Goal: Use online tool/utility: Utilize a website feature to perform a specific function

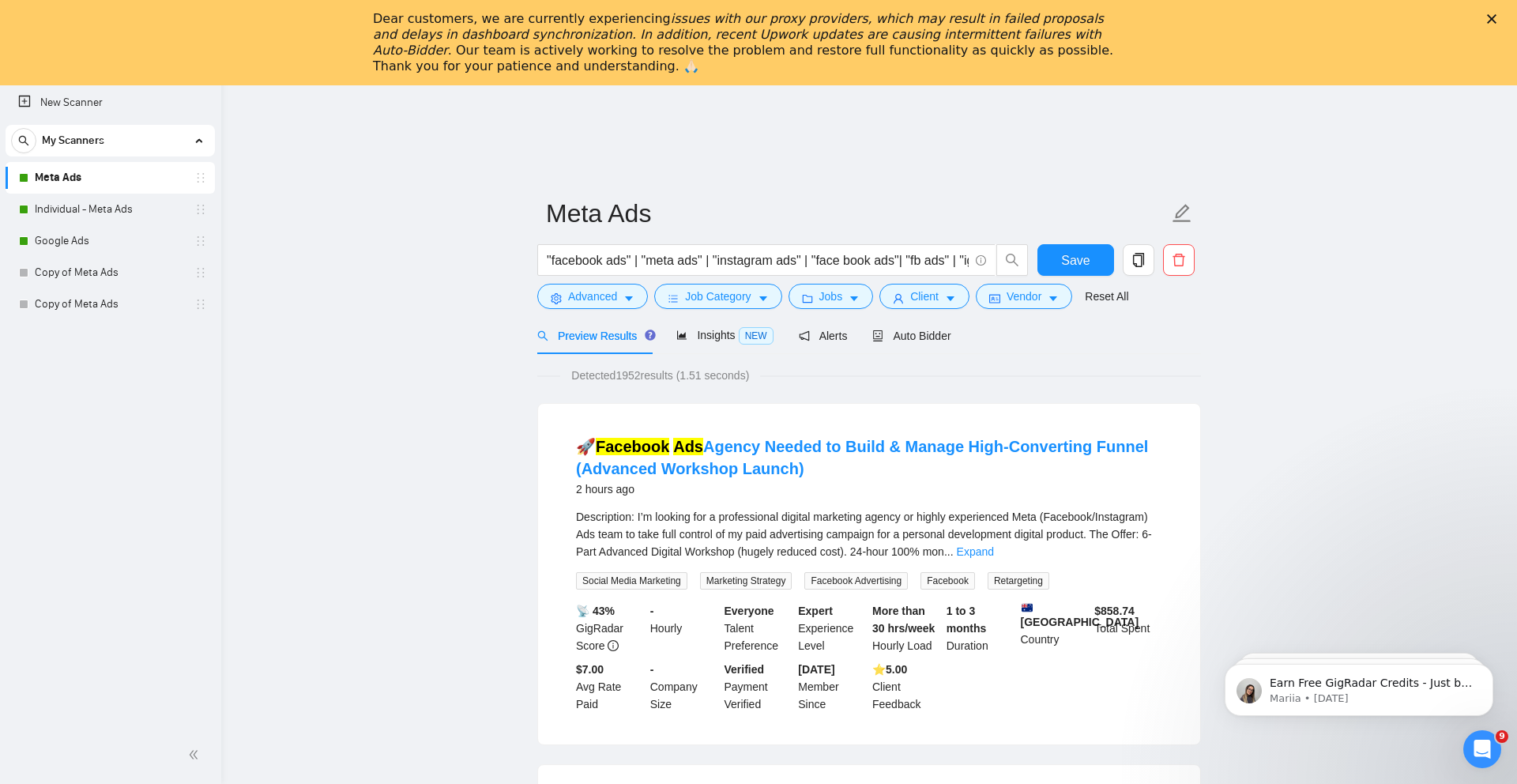
click at [374, 22] on div "Dear customers, we are currently experiencing issues with our proxy providers, …" at bounding box center [746, 42] width 746 height 64
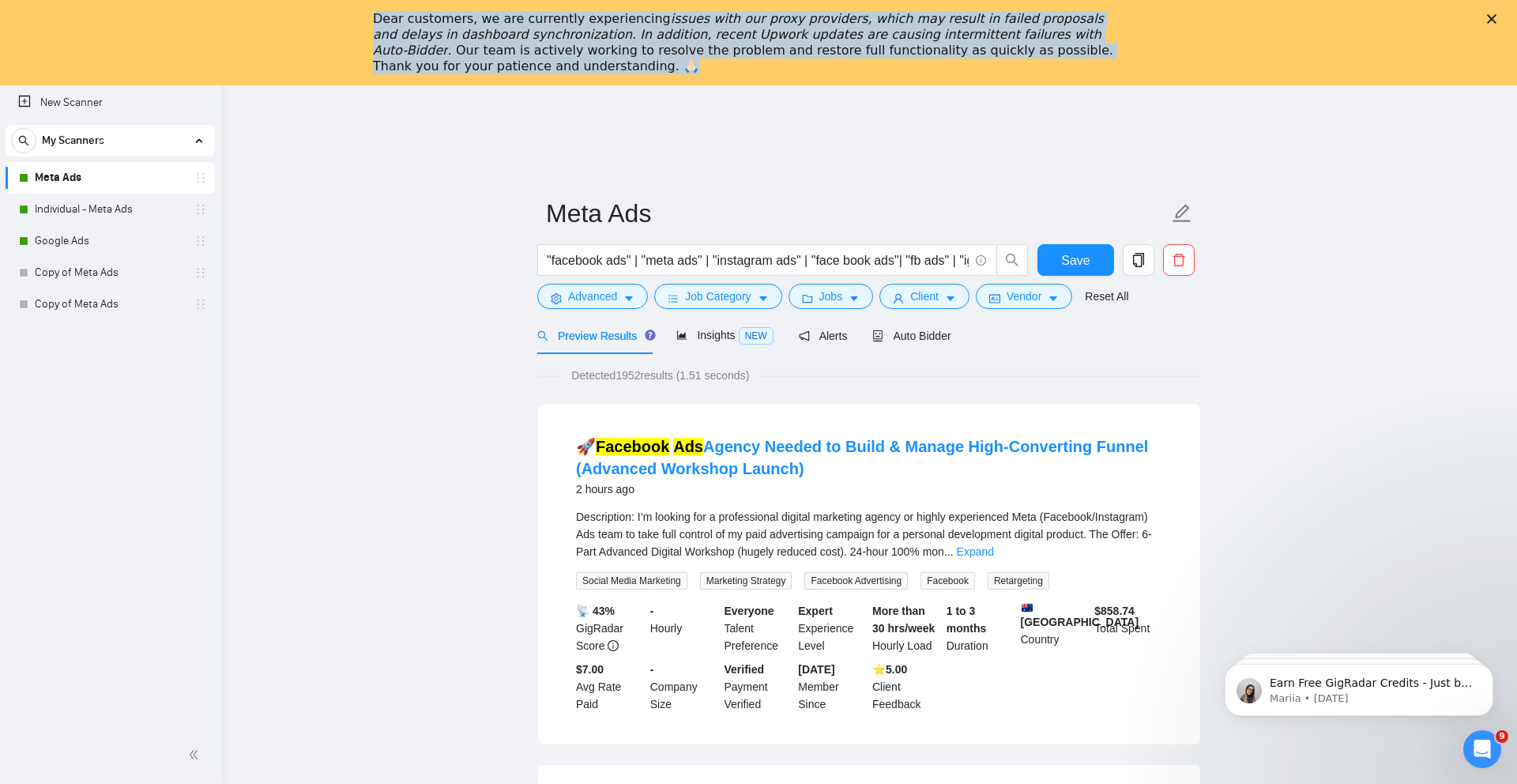
drag, startPoint x: 366, startPoint y: 15, endPoint x: 504, endPoint y: 81, distance: 153.0
click at [504, 81] on div "Dear customers, we are currently experiencing issues with our proxy providers, …" at bounding box center [758, 42] width 1517 height 86
copy div "Dear customers, we are currently experiencing issues with our proxy providers, …"
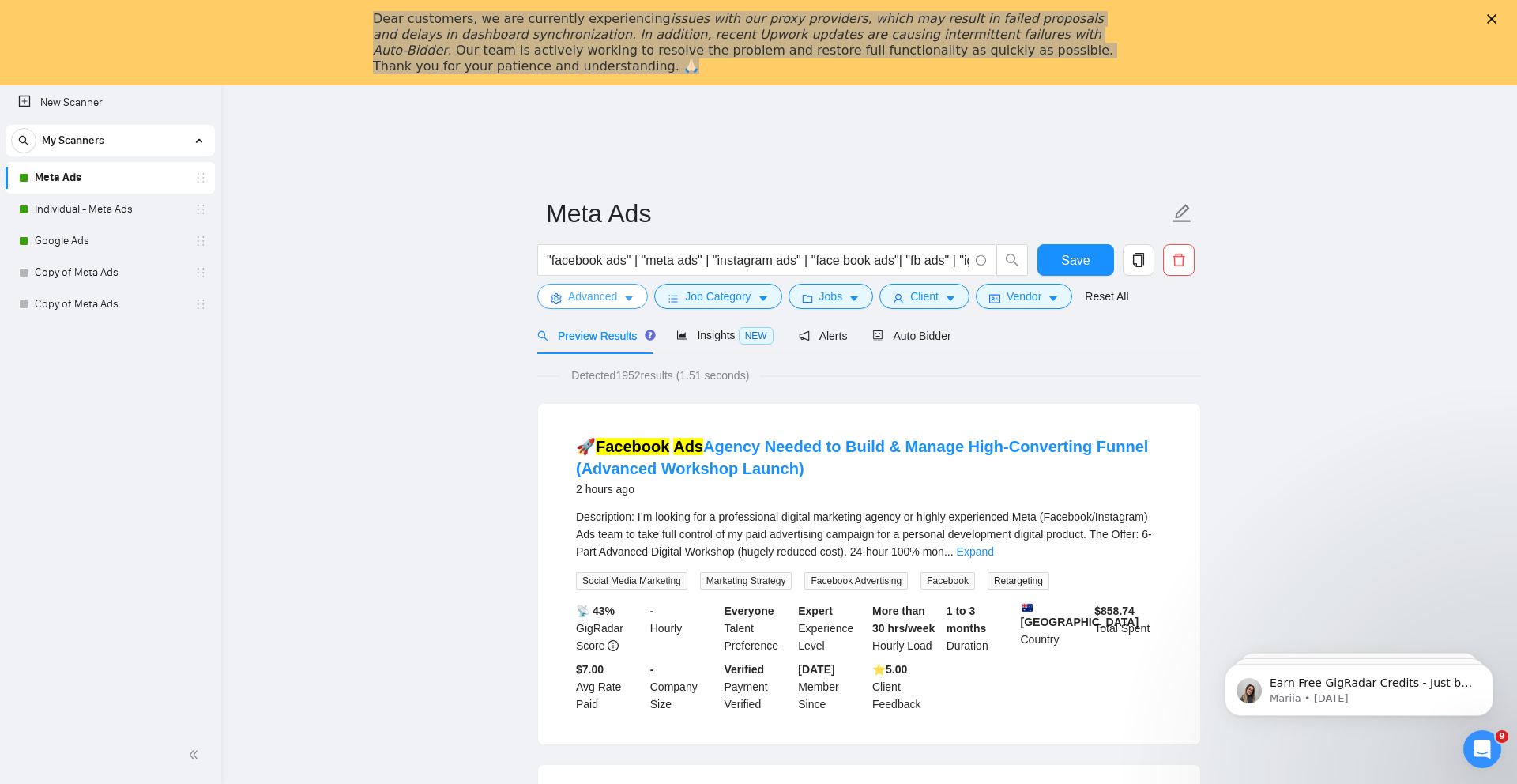
click at [624, 300] on button "Advanced" at bounding box center [592, 296] width 111 height 25
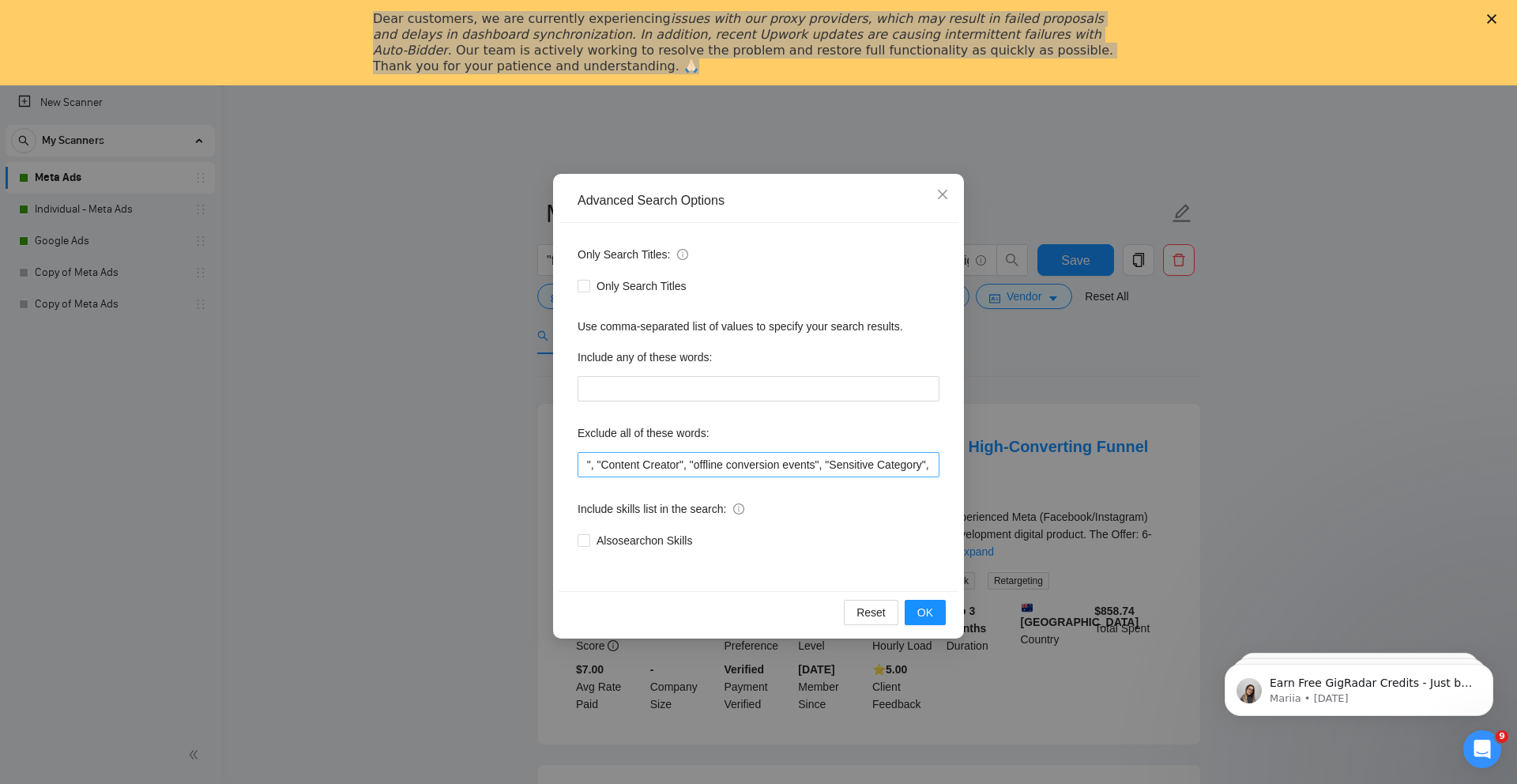
scroll to position [0, 1606]
click at [744, 469] on input ""only freelancers", "Hyros", "no agencies", "no agency", "only individuals", "o…" at bounding box center [758, 465] width 362 height 25
type input ""only freelancers", "Hyros", "no agencies", "no agency", "only individuals", "o…"
click at [925, 610] on span "OK" at bounding box center [925, 612] width 15 height 17
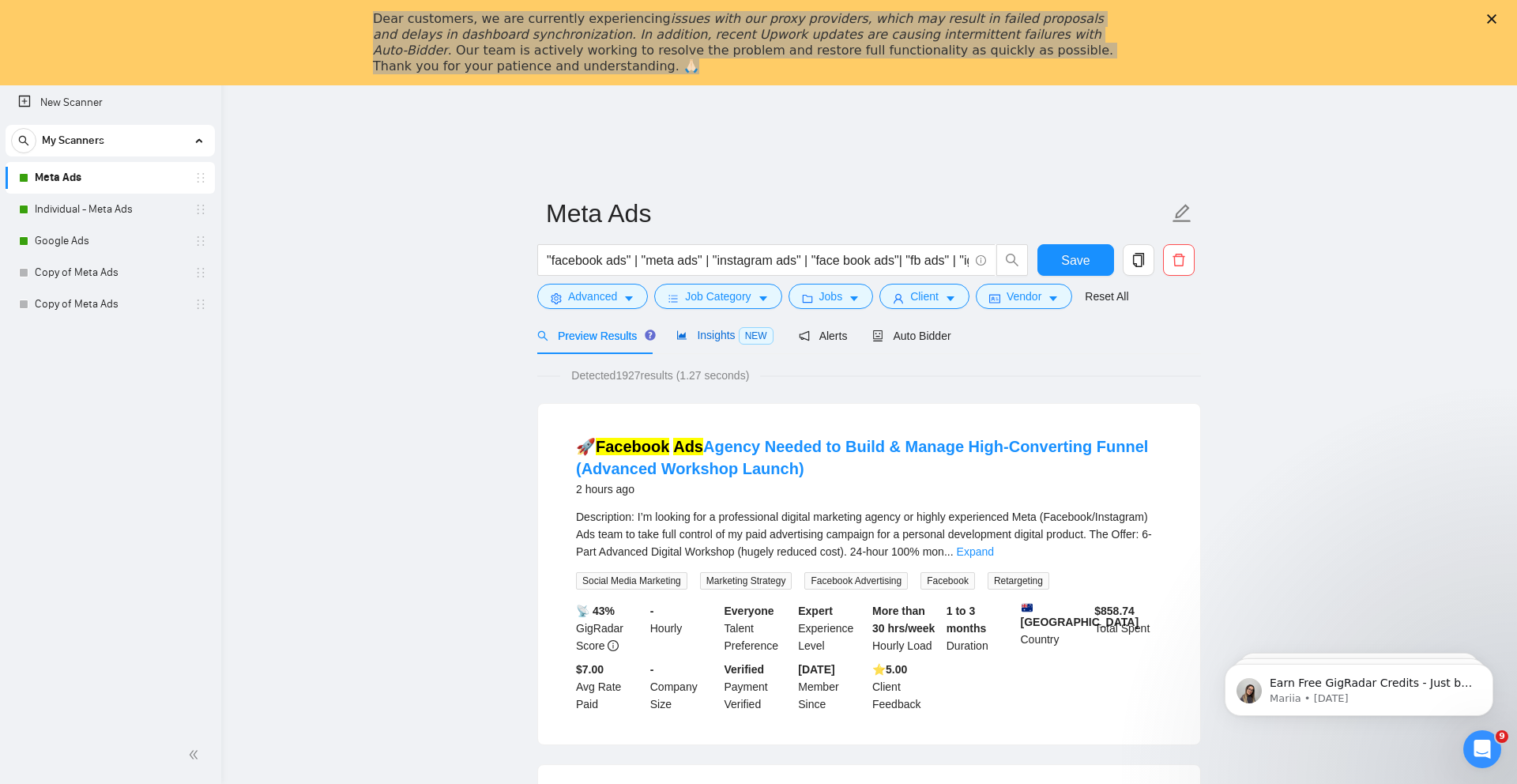
click at [724, 343] on div "Insights NEW" at bounding box center [724, 335] width 96 height 18
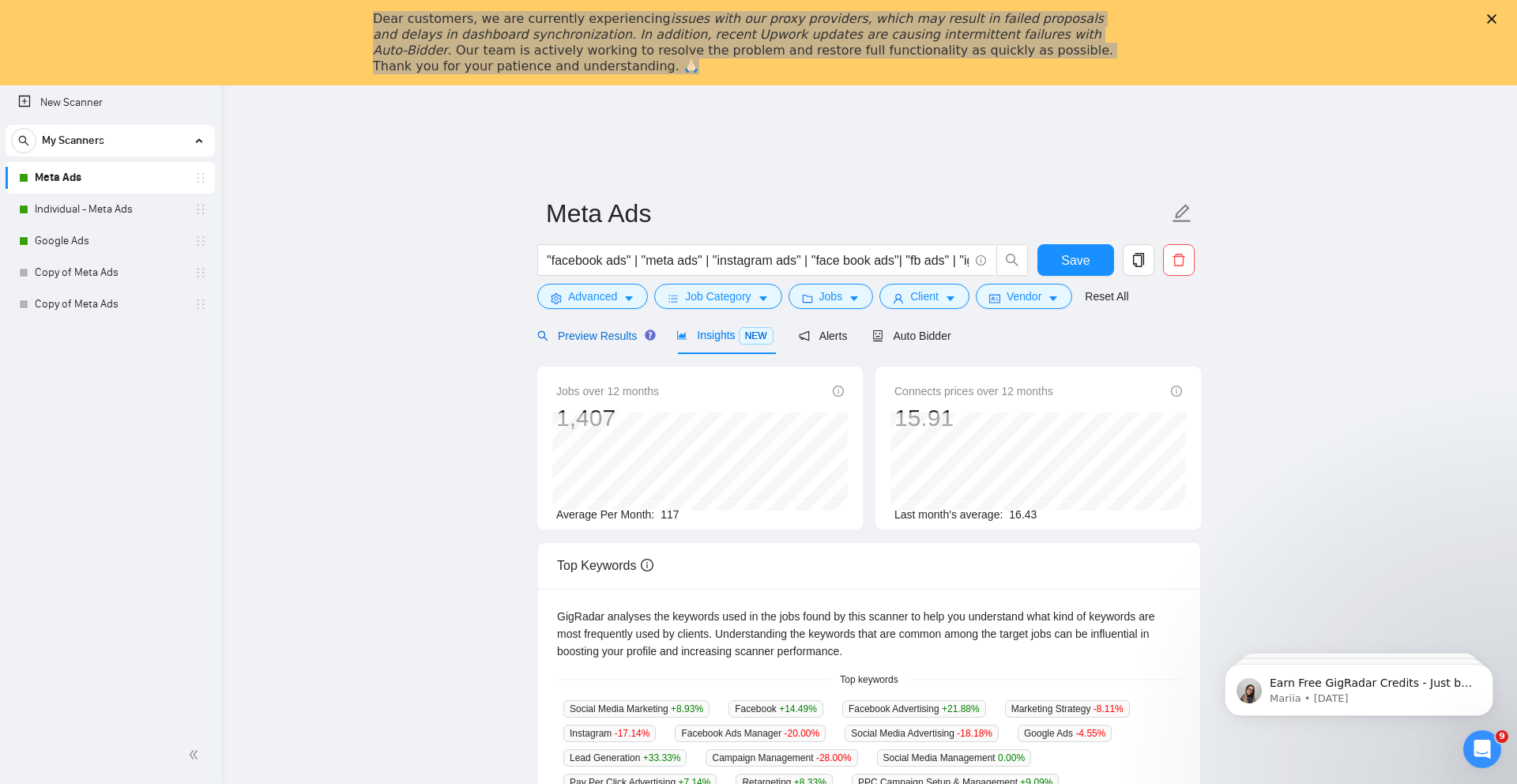
click at [624, 338] on span "Preview Results" at bounding box center [594, 336] width 114 height 13
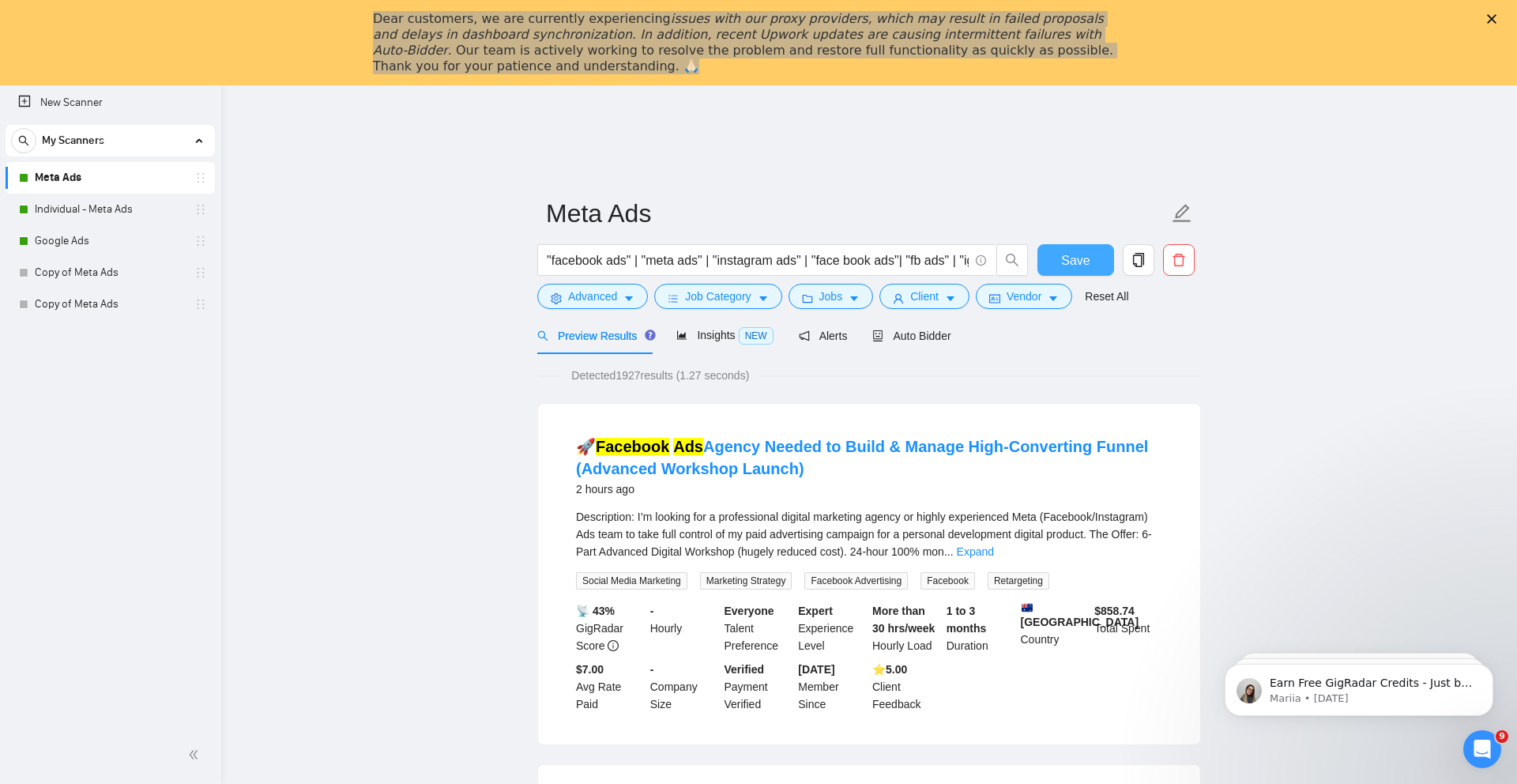
click at [1066, 260] on span "Save" at bounding box center [1076, 260] width 29 height 19
